Goal: Transaction & Acquisition: Purchase product/service

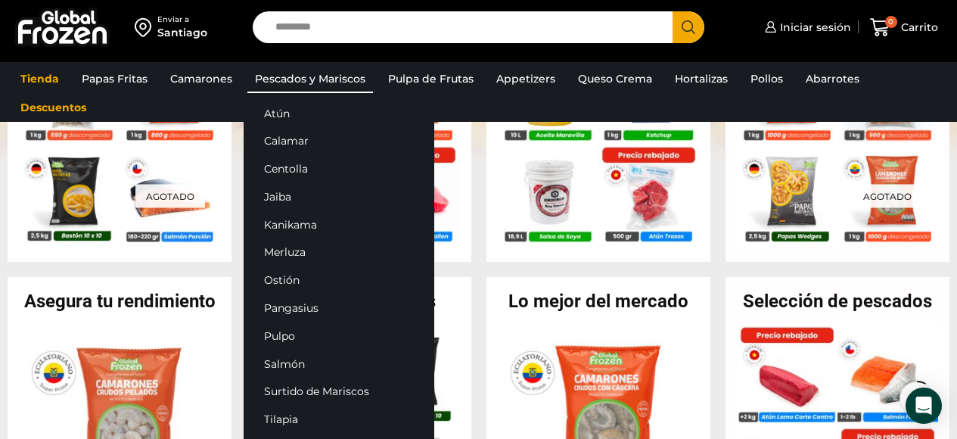
scroll to position [21, 0]
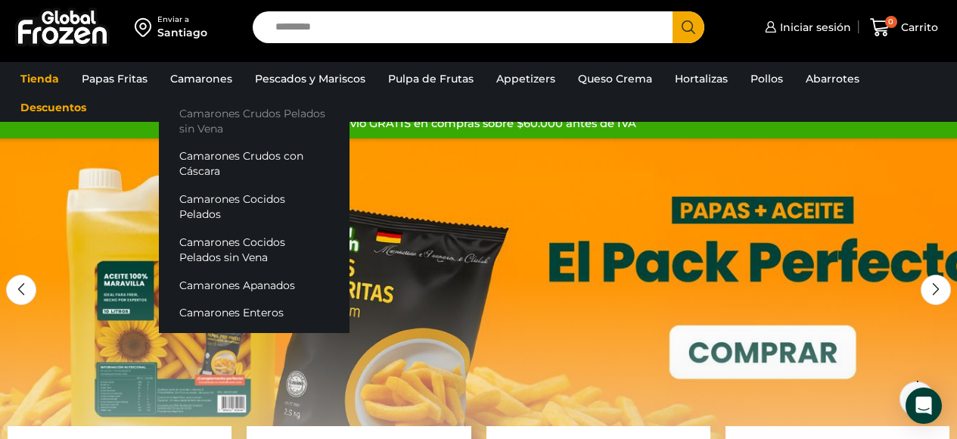
click at [209, 114] on link "Camarones Crudos Pelados sin Vena" at bounding box center [254, 120] width 191 height 43
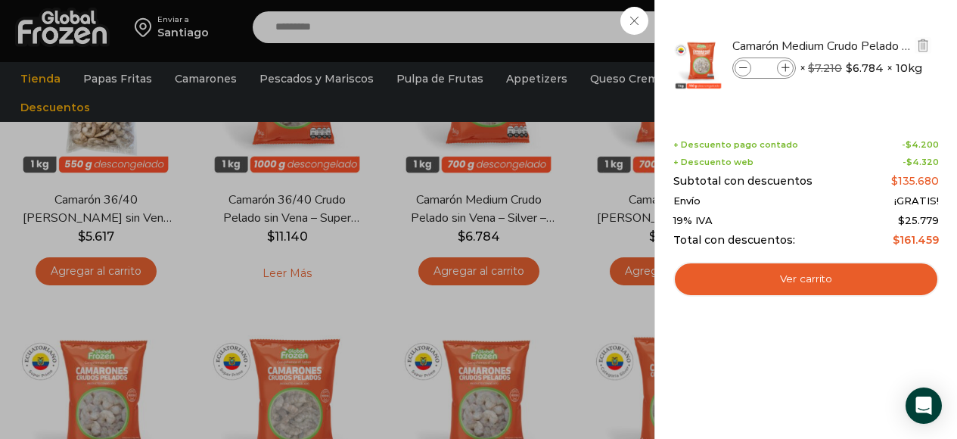
click at [783, 67] on icon at bounding box center [786, 68] width 8 height 8
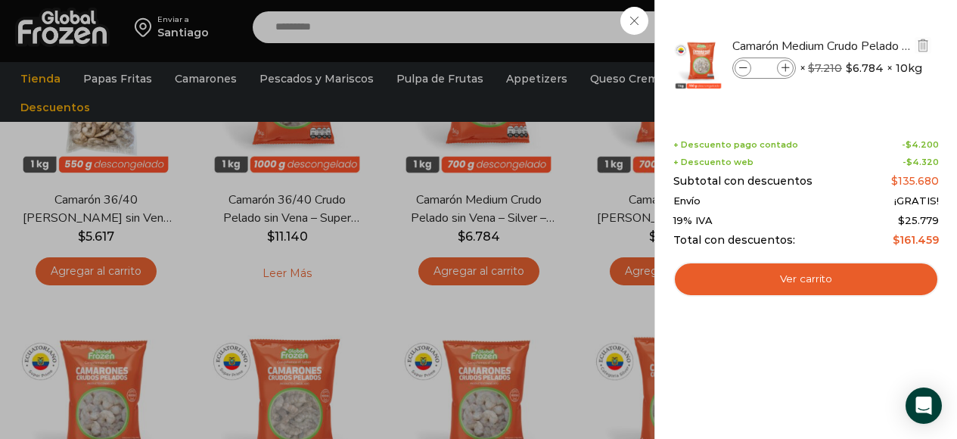
click at [783, 67] on icon at bounding box center [786, 68] width 8 height 8
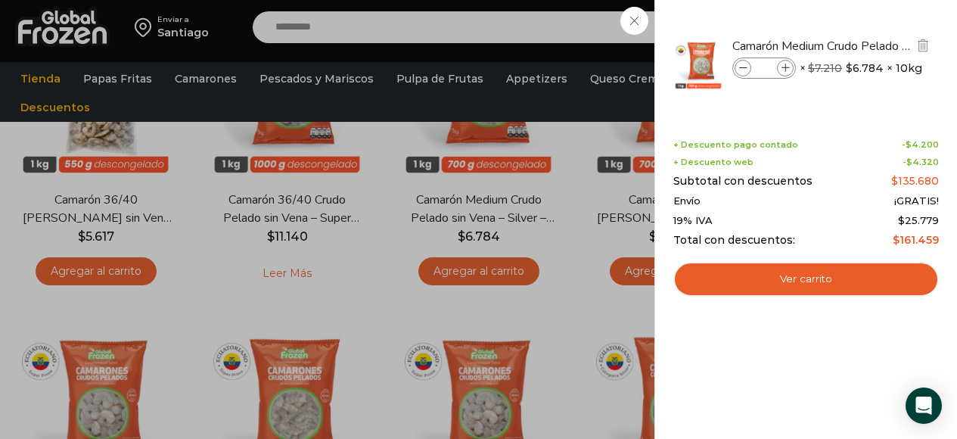
click at [783, 67] on icon at bounding box center [786, 68] width 8 height 8
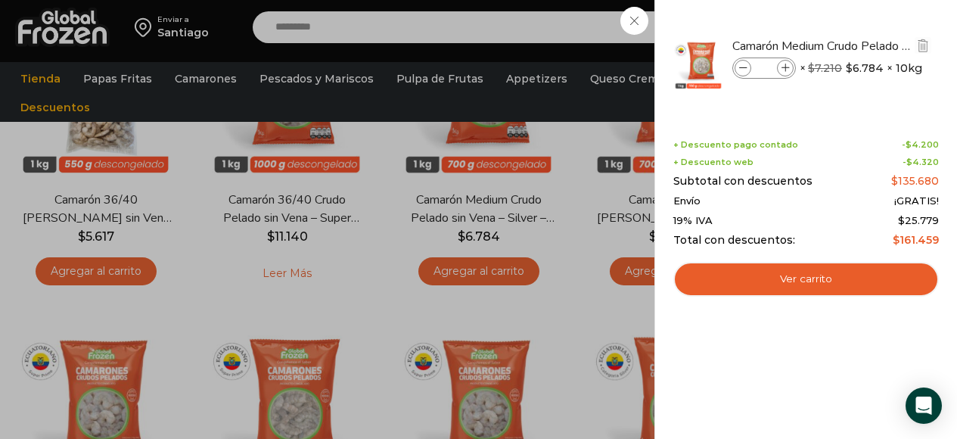
click at [783, 67] on icon at bounding box center [786, 68] width 8 height 8
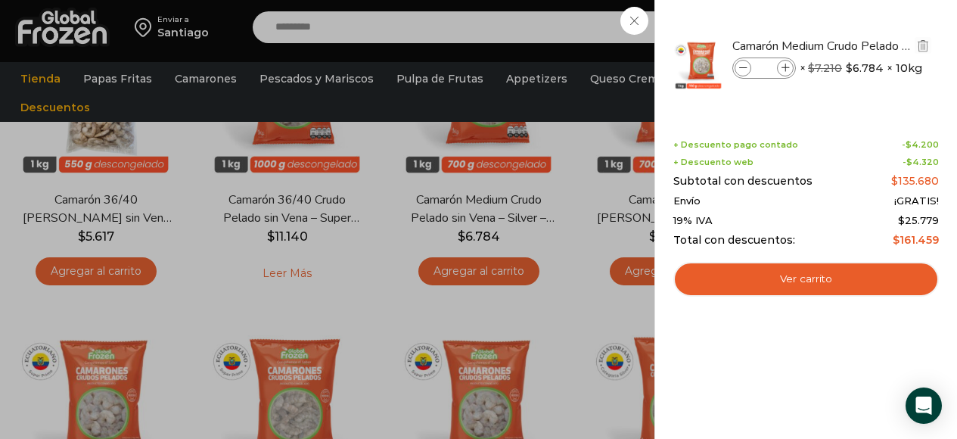
click at [783, 67] on icon at bounding box center [786, 68] width 8 height 8
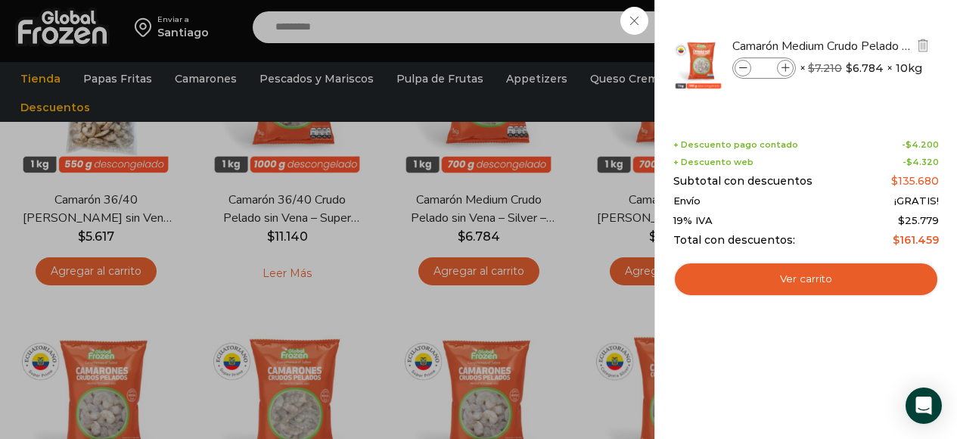
click at [783, 67] on icon at bounding box center [786, 68] width 8 height 8
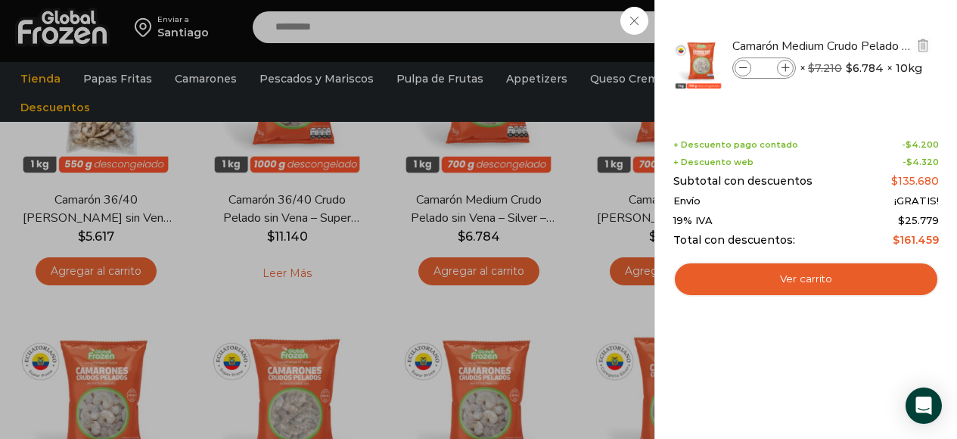
click at [783, 67] on icon at bounding box center [786, 68] width 8 height 8
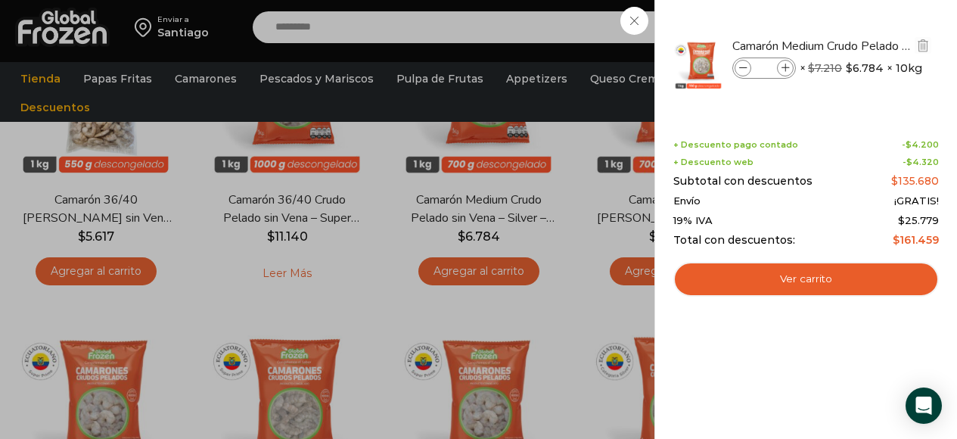
click at [783, 67] on icon at bounding box center [786, 68] width 8 height 8
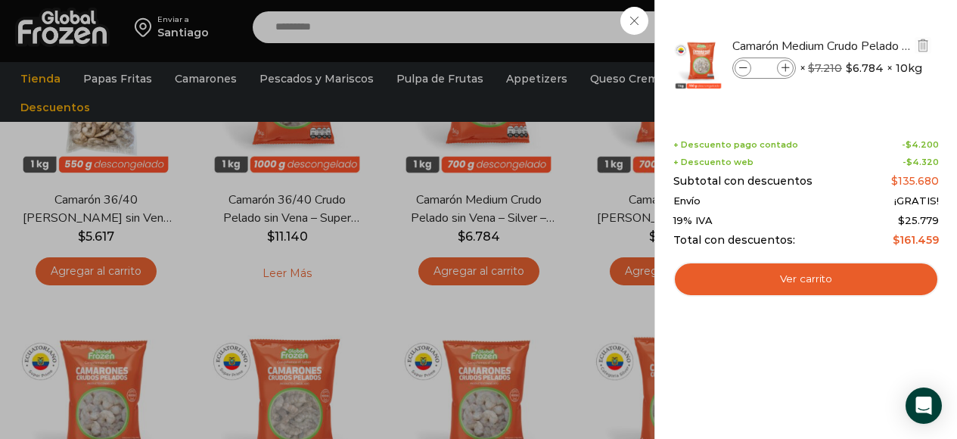
click at [783, 67] on icon at bounding box center [786, 68] width 8 height 8
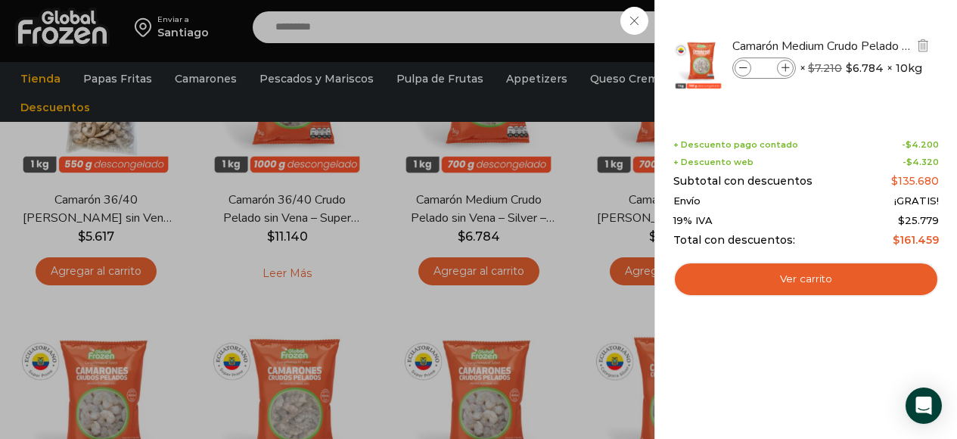
click at [783, 67] on icon at bounding box center [786, 68] width 8 height 8
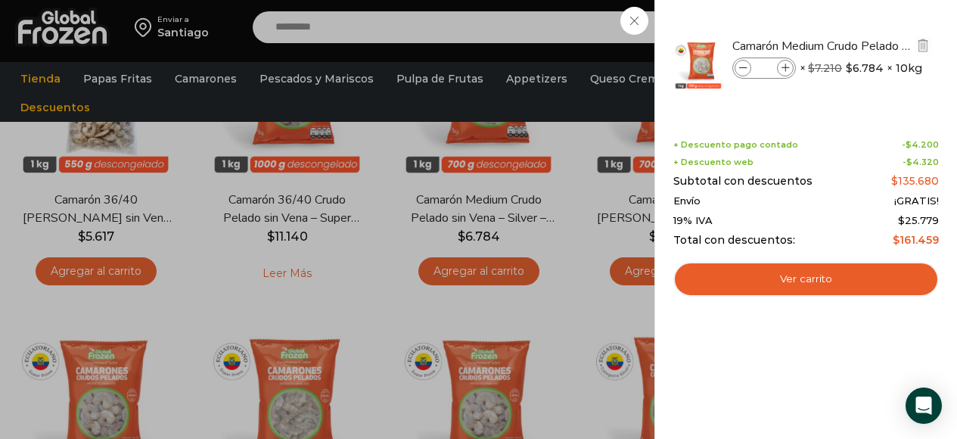
click at [783, 67] on icon at bounding box center [786, 68] width 8 height 8
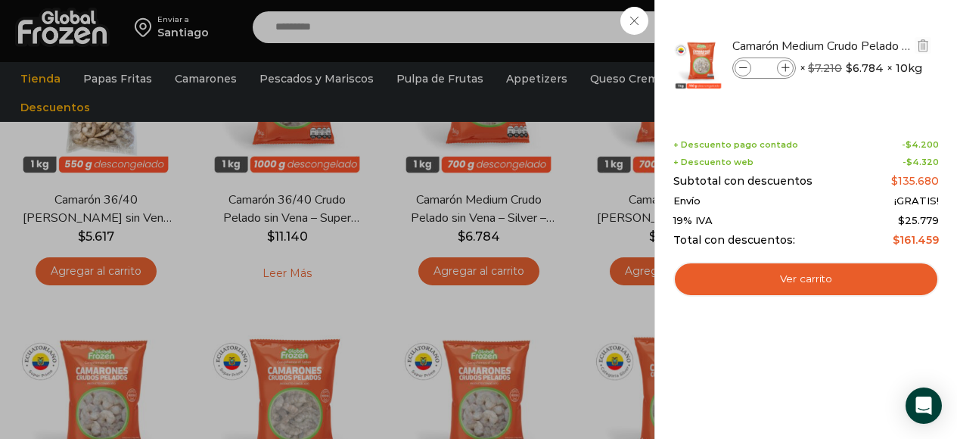
click at [783, 67] on icon at bounding box center [786, 68] width 8 height 8
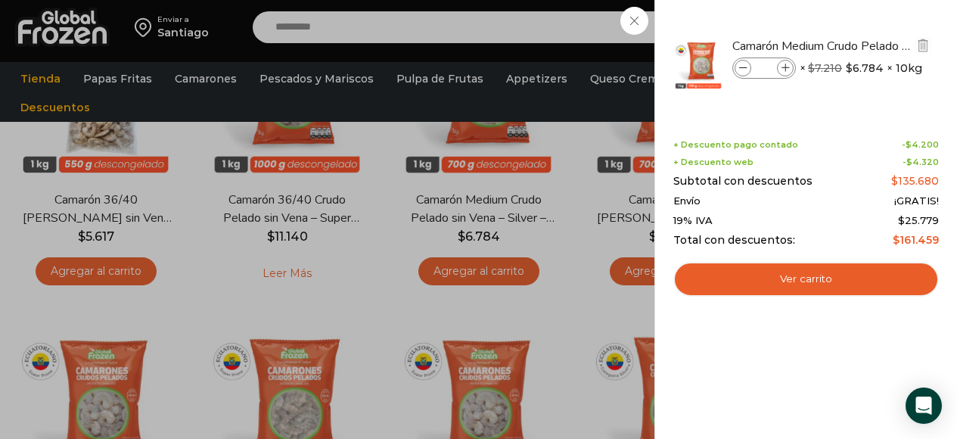
click at [783, 67] on icon at bounding box center [786, 68] width 8 height 8
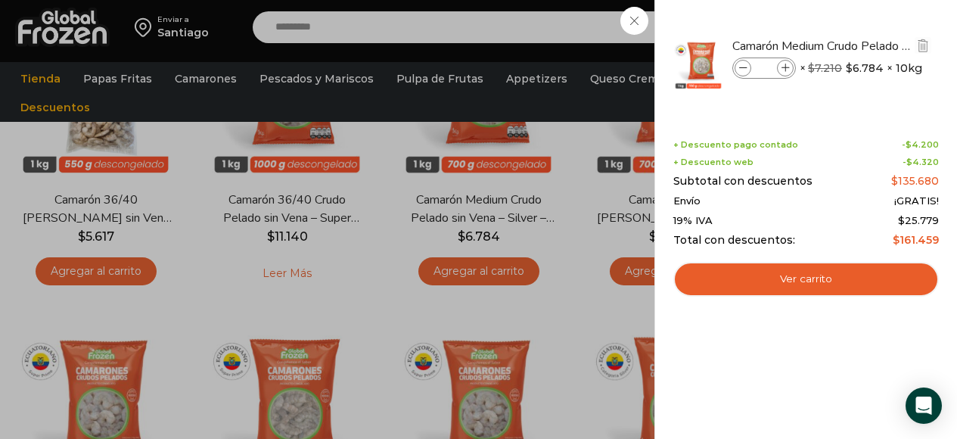
click at [783, 67] on icon at bounding box center [786, 68] width 8 height 8
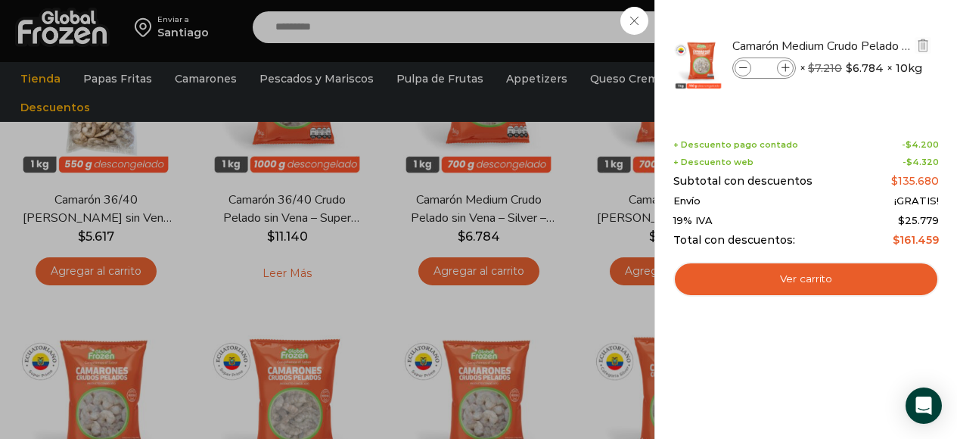
click at [783, 67] on icon at bounding box center [786, 68] width 8 height 8
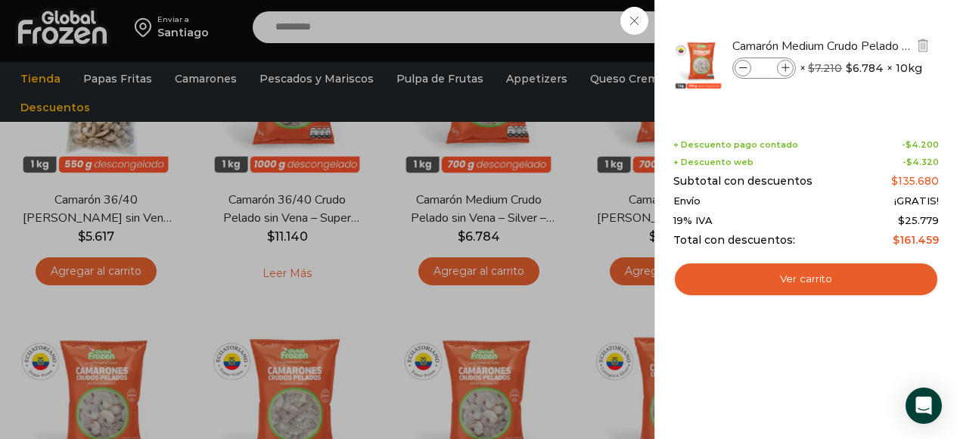
click at [783, 67] on icon at bounding box center [786, 68] width 8 height 8
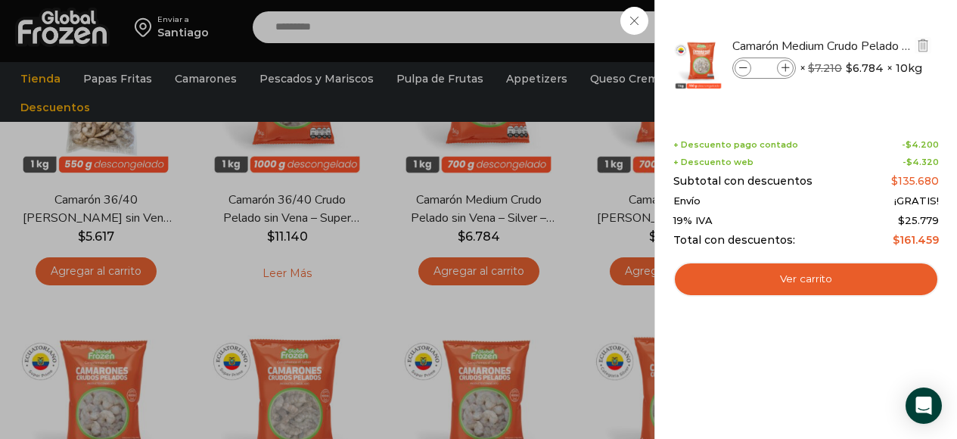
click at [783, 67] on icon at bounding box center [786, 68] width 8 height 8
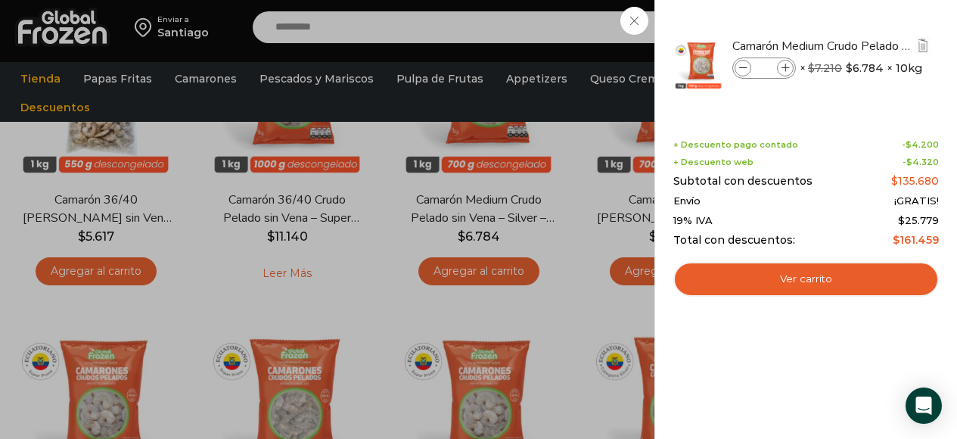
click at [783, 67] on icon at bounding box center [786, 68] width 8 height 8
type input "**"
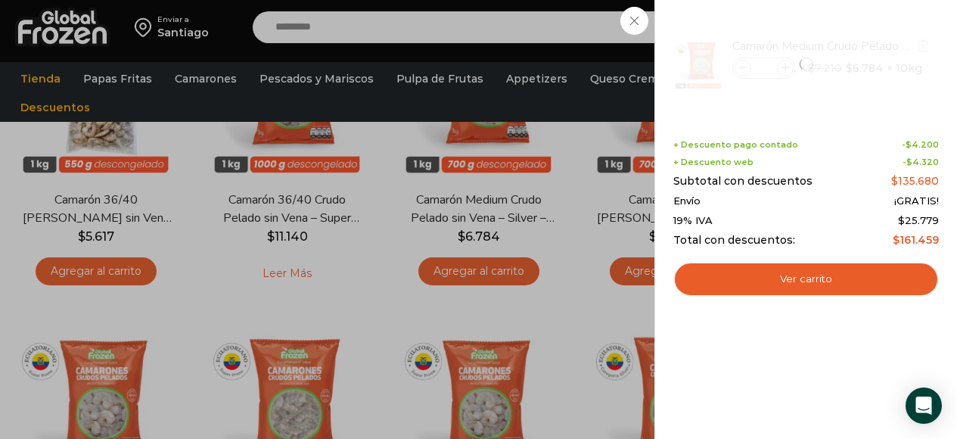
click at [783, 67] on div at bounding box center [806, 64] width 269 height 83
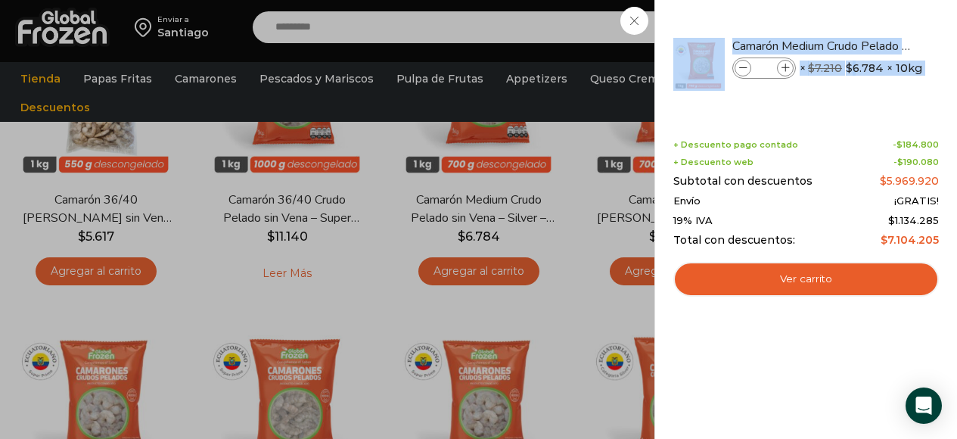
click at [783, 67] on icon at bounding box center [786, 68] width 8 height 8
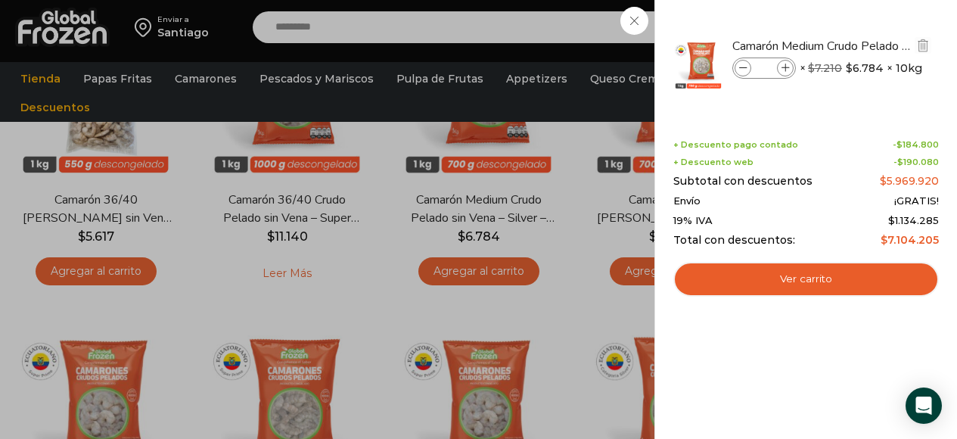
click at [784, 63] on span at bounding box center [785, 68] width 17 height 17
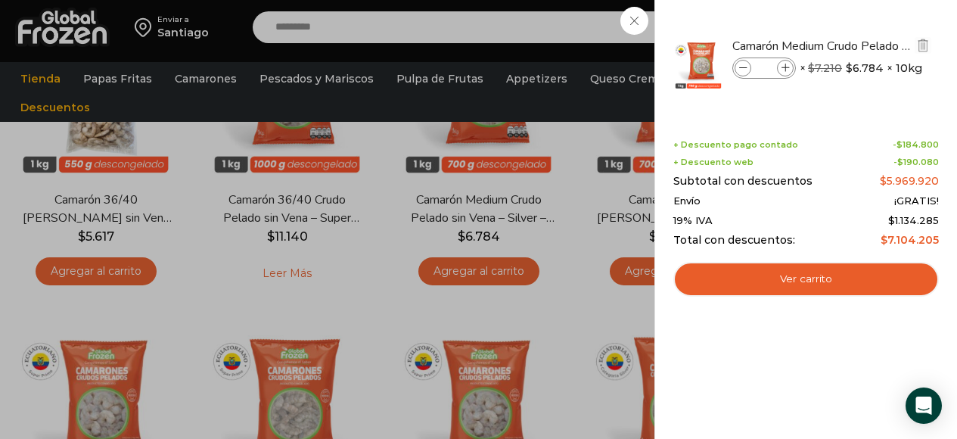
click at [784, 63] on span at bounding box center [785, 68] width 17 height 17
click at [770, 64] on input "**" at bounding box center [764, 68] width 23 height 17
type input "*"
type input "****"
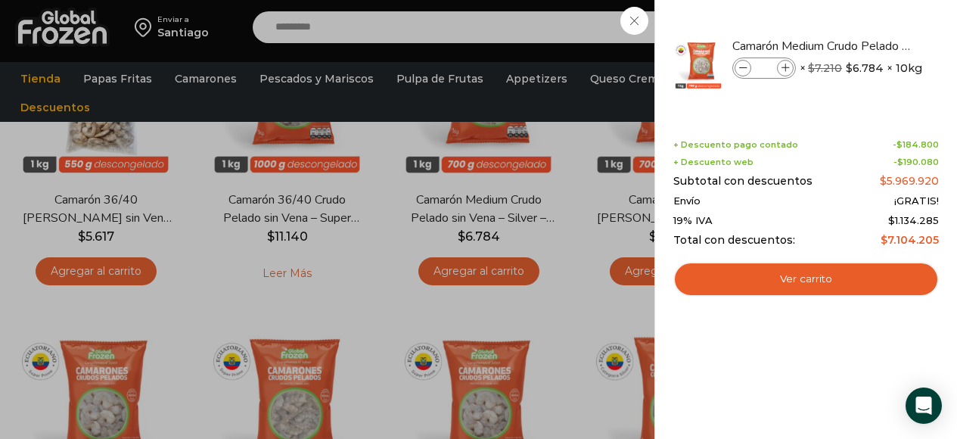
click at [811, 107] on div "Camarón Medium Crudo Pelado sin Vena - Silver - Caja 10 kg Camarón Medium Crudo…" at bounding box center [806, 70] width 261 height 95
click at [763, 73] on input "****" at bounding box center [764, 68] width 23 height 17
type input "*******"
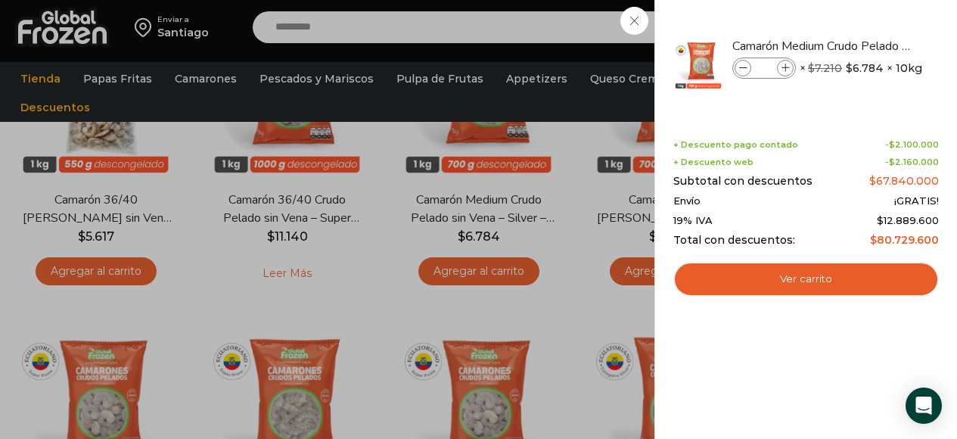
click at [811, 117] on div "Shopping cart (1000) + Descuento pago contado - $ 2.100.000 + Descuento web - $…" at bounding box center [806, 206] width 266 height 179
click at [763, 67] on input "*******" at bounding box center [764, 68] width 23 height 17
